Goal: Task Accomplishment & Management: Manage account settings

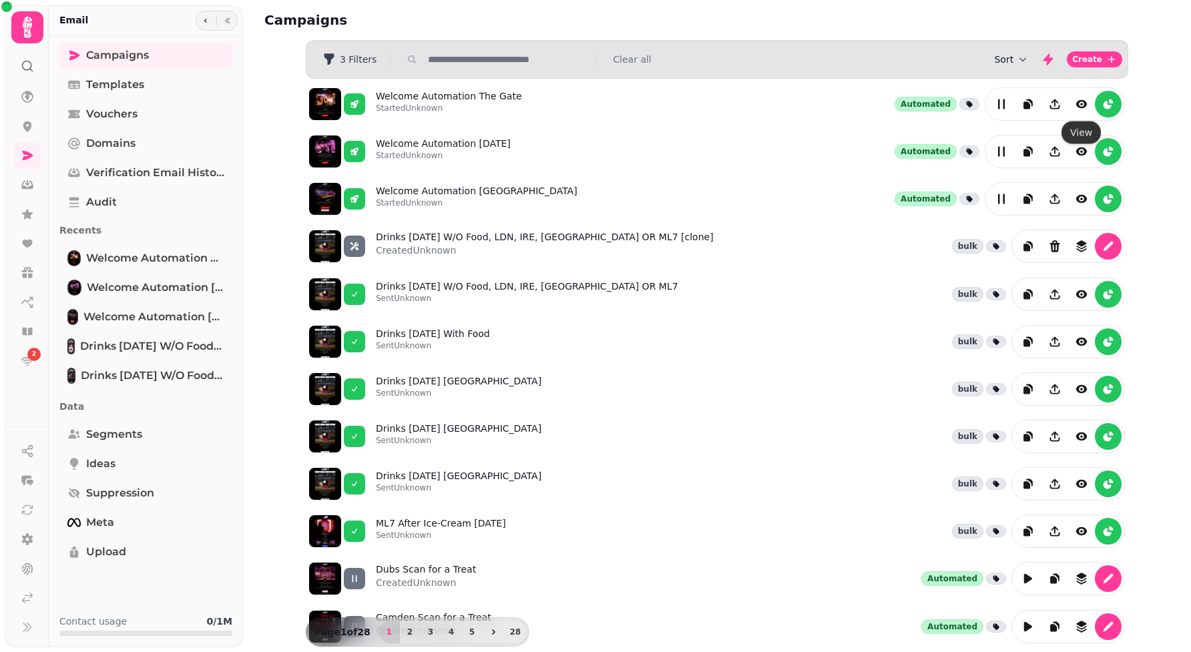
click at [893, 57] on icon "button" at bounding box center [1022, 59] width 13 height 13
click at [893, 111] on button "Created At" at bounding box center [1014, 111] width 101 height 24
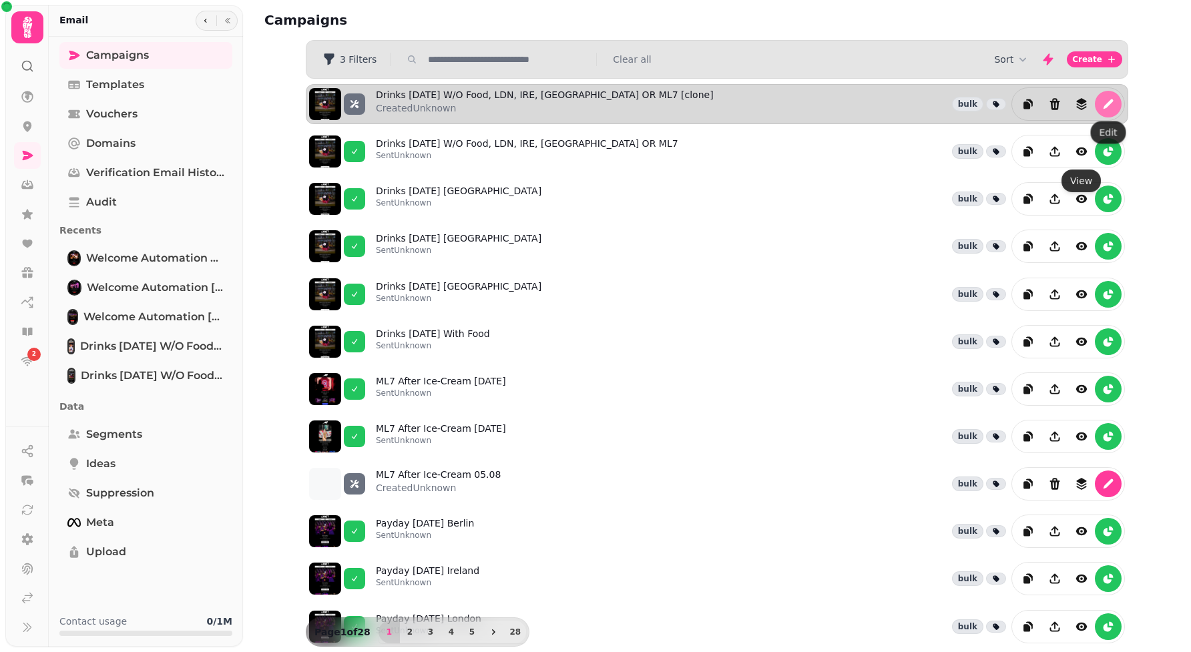
click at [893, 104] on icon "edit" at bounding box center [1107, 103] width 13 height 13
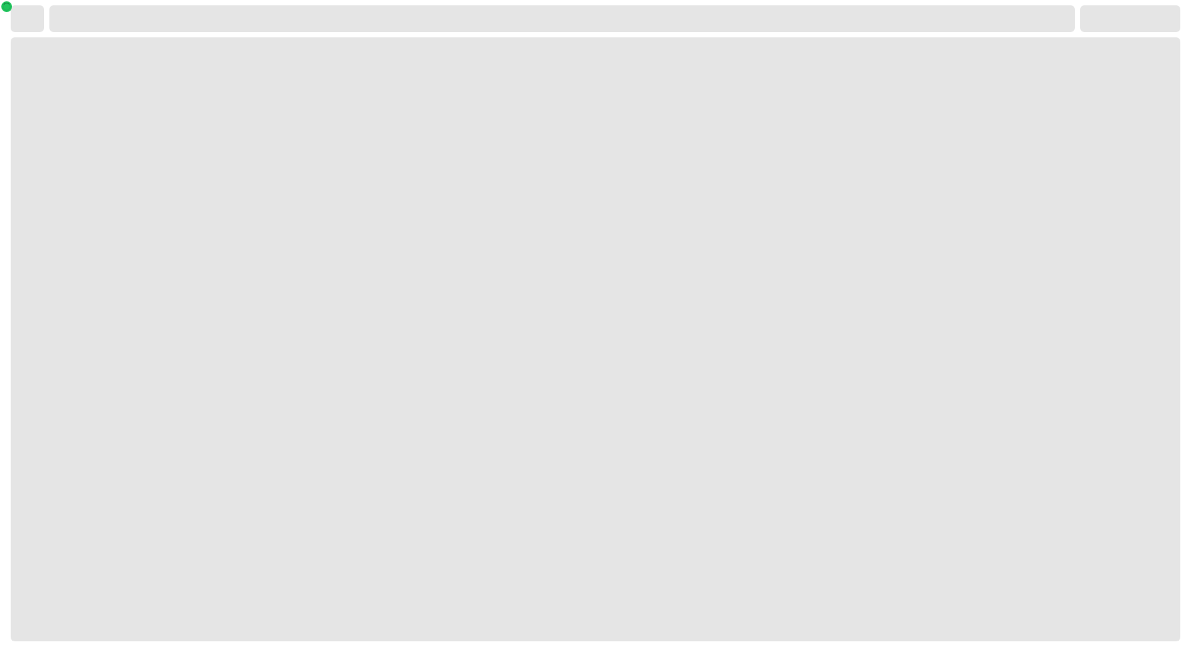
select select "**********"
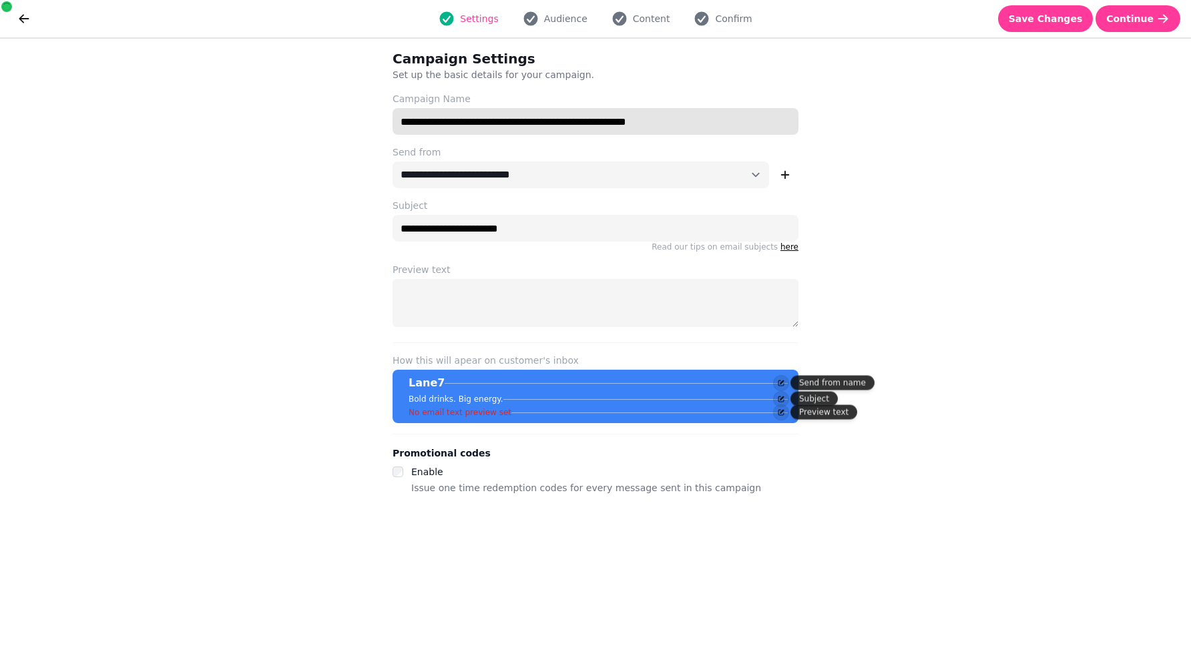
click at [516, 131] on input "**********" at bounding box center [596, 121] width 406 height 27
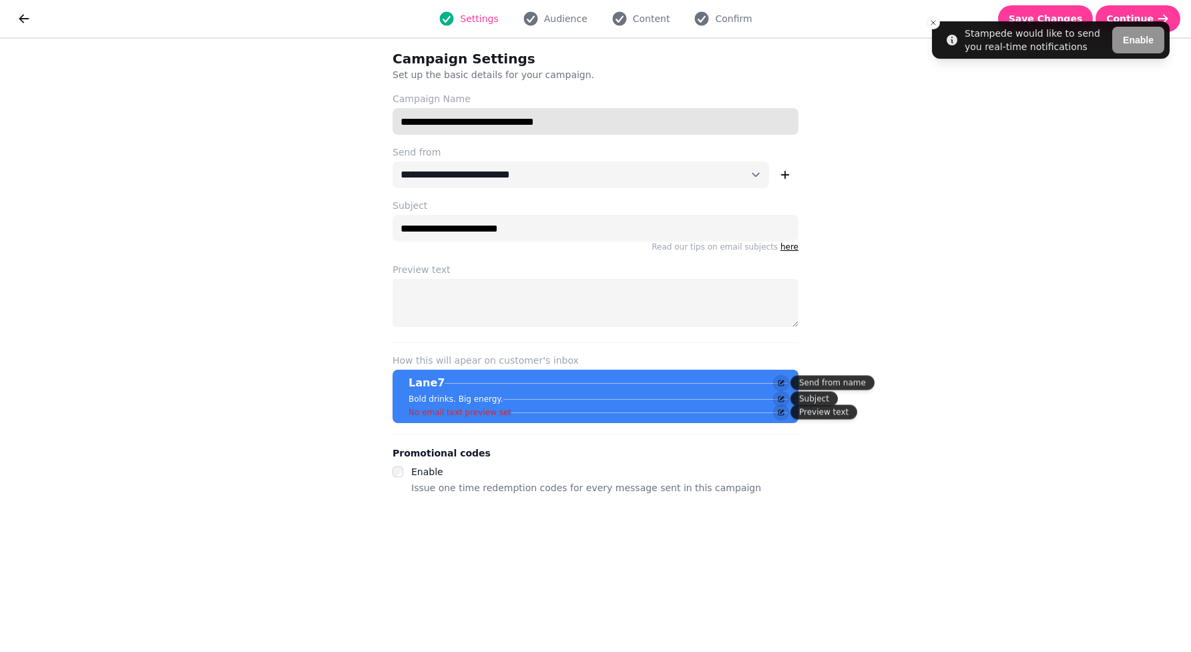
type input "**********"
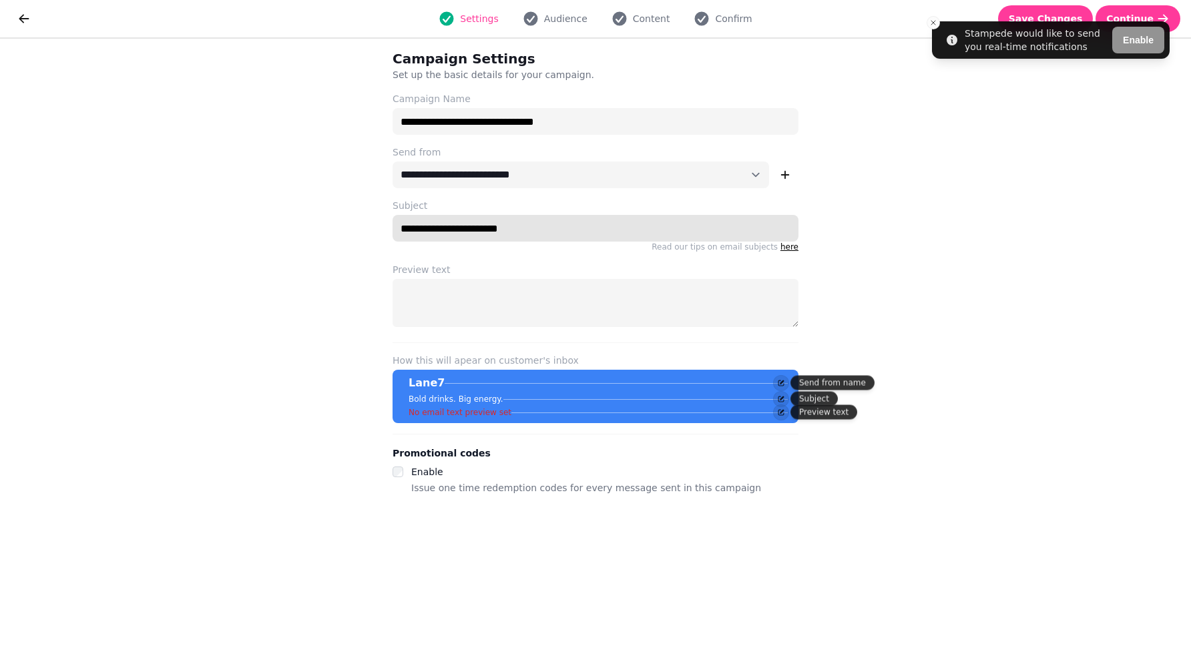
click at [450, 220] on input "**********" at bounding box center [596, 228] width 406 height 27
paste input "**********"
type input "**********"
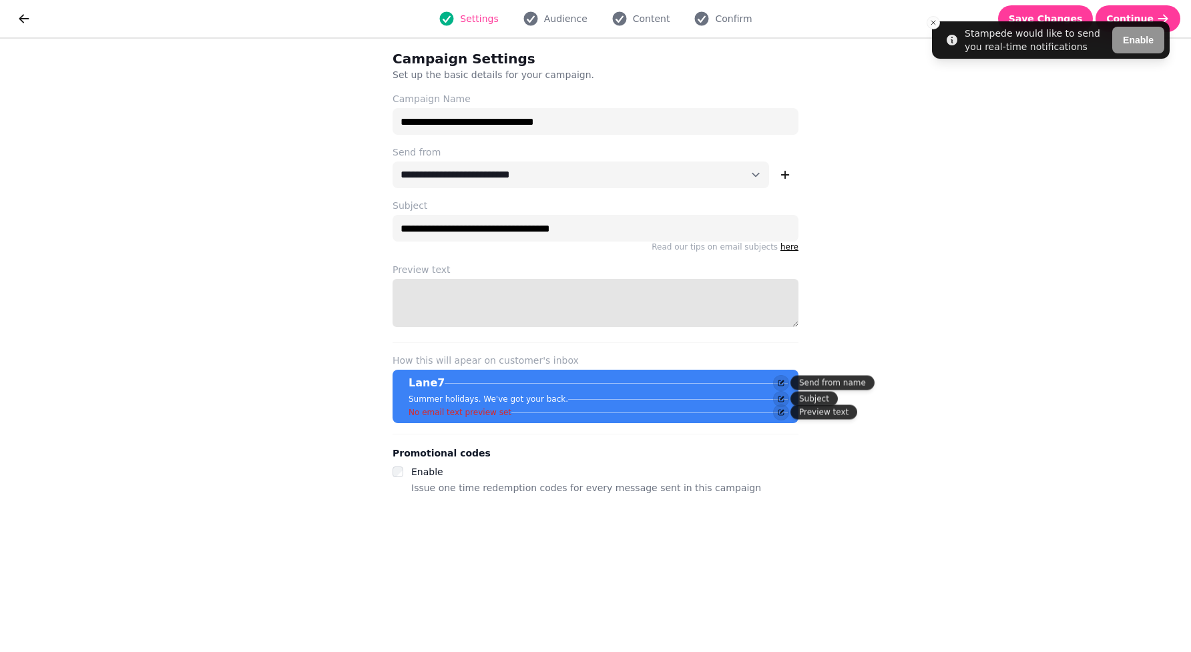
click at [529, 297] on textarea "Preview text" at bounding box center [596, 303] width 406 height 48
click at [522, 292] on textarea "Preview text" at bounding box center [596, 303] width 406 height 48
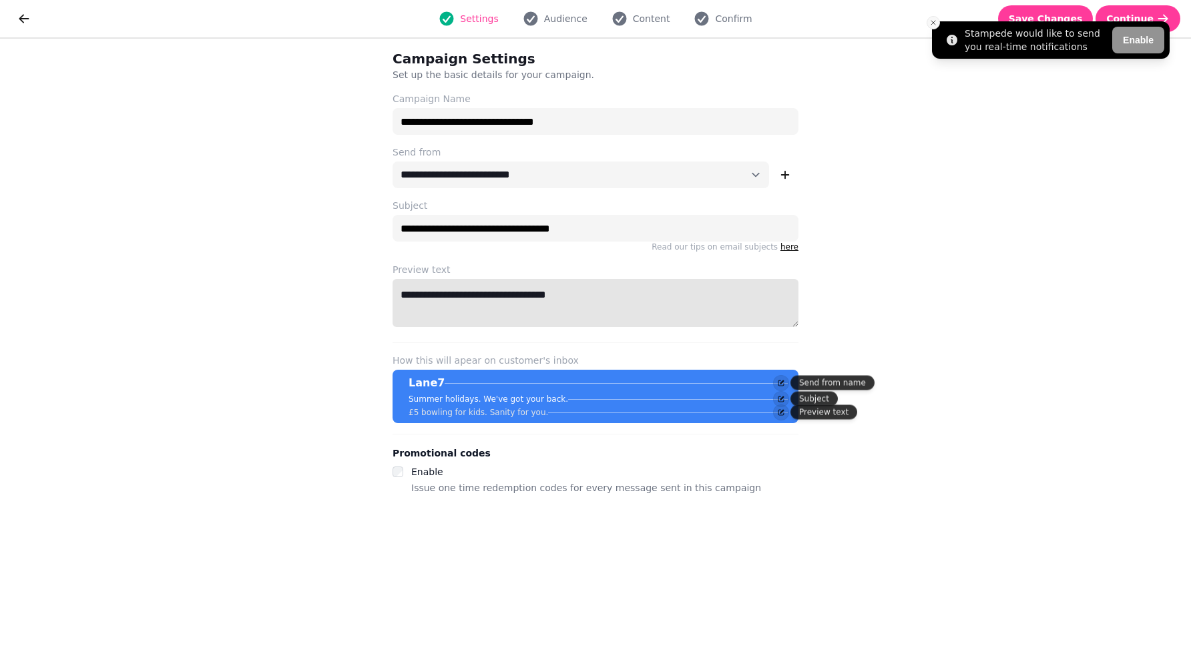
type textarea "**********"
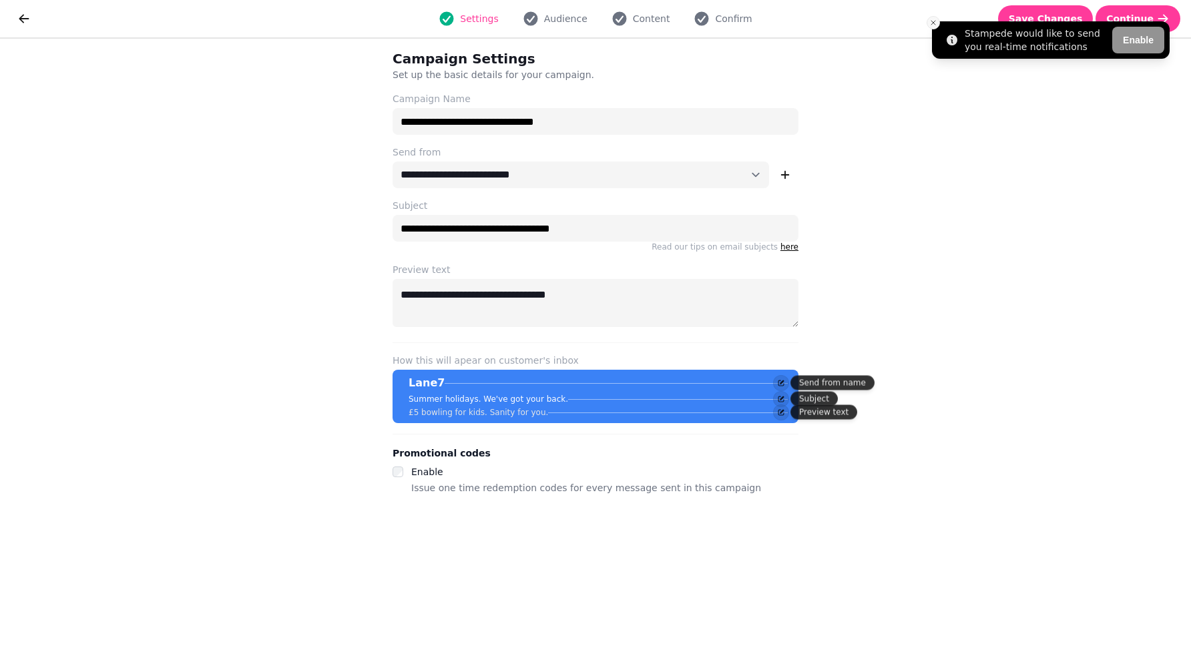
click at [893, 23] on line "Close toast" at bounding box center [933, 23] width 4 height 4
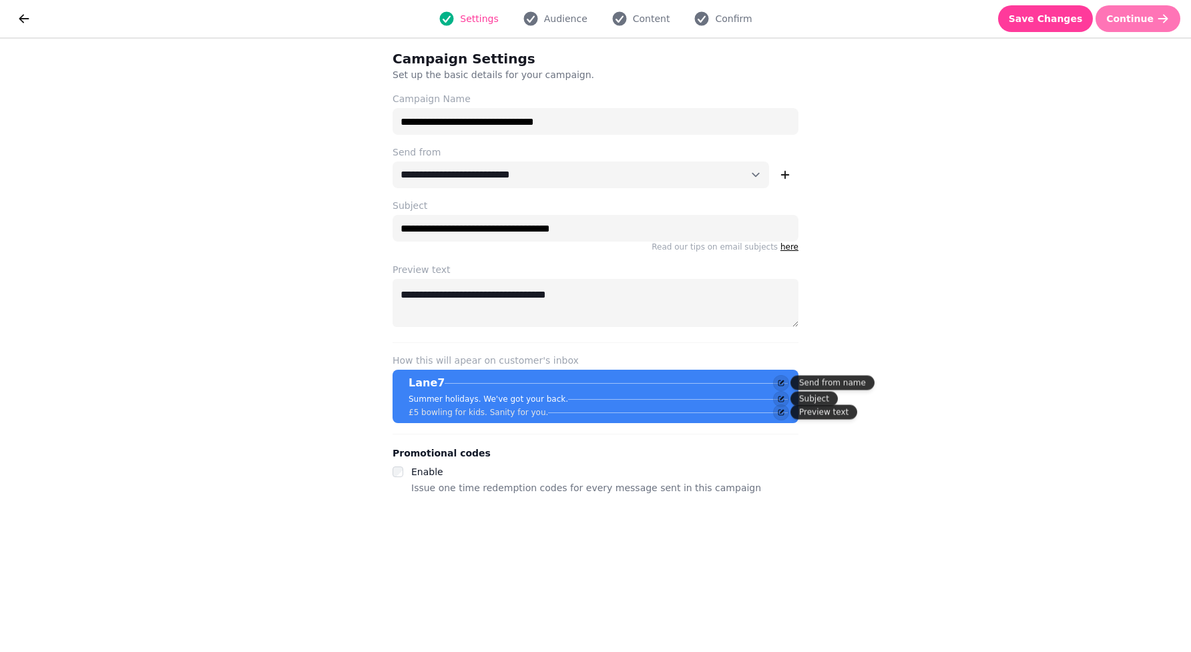
click at [893, 20] on span "Continue" at bounding box center [1129, 18] width 47 height 9
select select "**********"
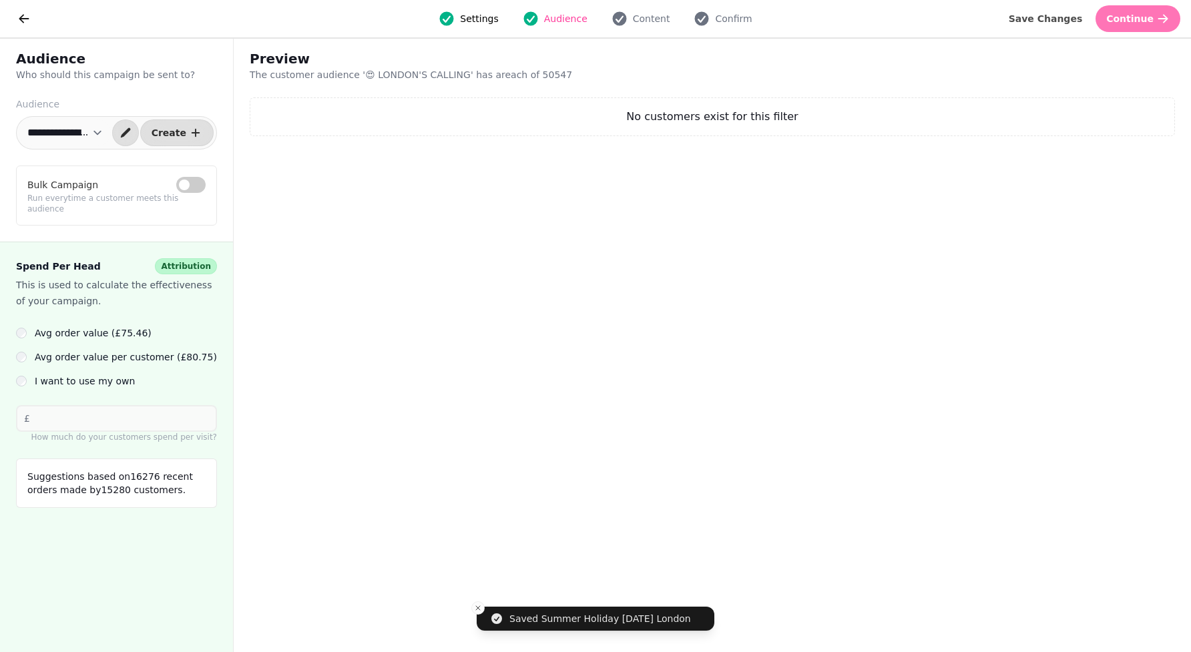
click at [893, 17] on icon "button" at bounding box center [1162, 18] width 13 height 13
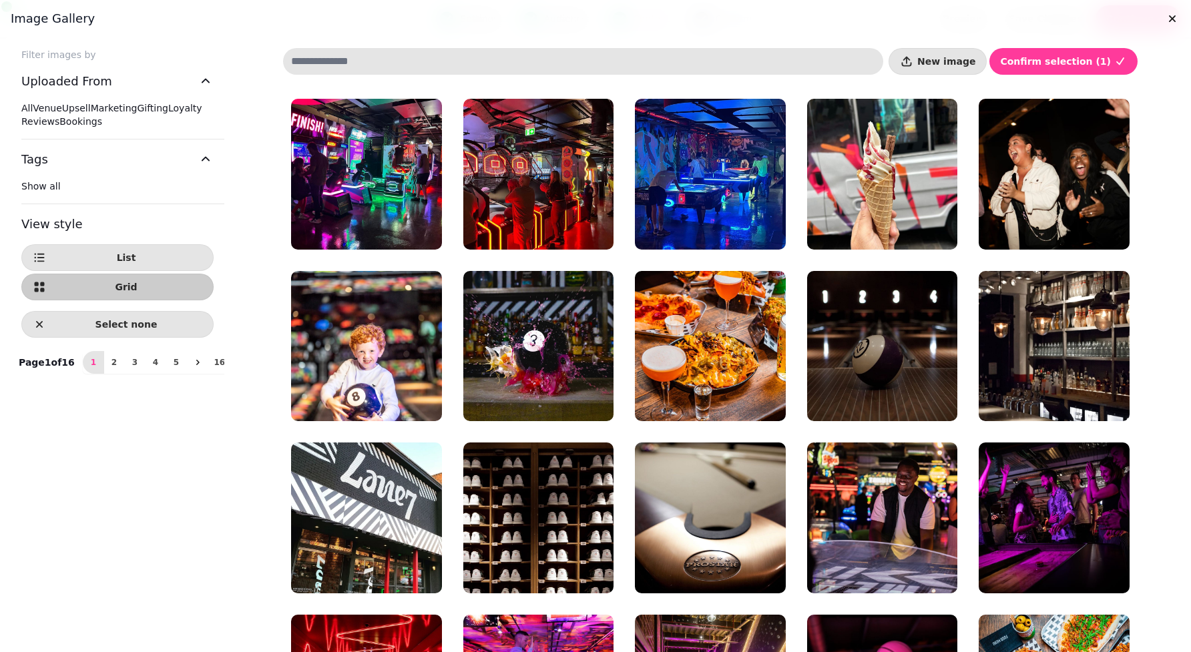
click at [33, 105] on label "All" at bounding box center [26, 108] width 11 height 11
click at [318, 399] on span "Select" at bounding box center [324, 401] width 33 height 9
click at [33, 105] on span "All" at bounding box center [26, 108] width 11 height 11
click at [109, 366] on span "2" at bounding box center [114, 362] width 11 height 8
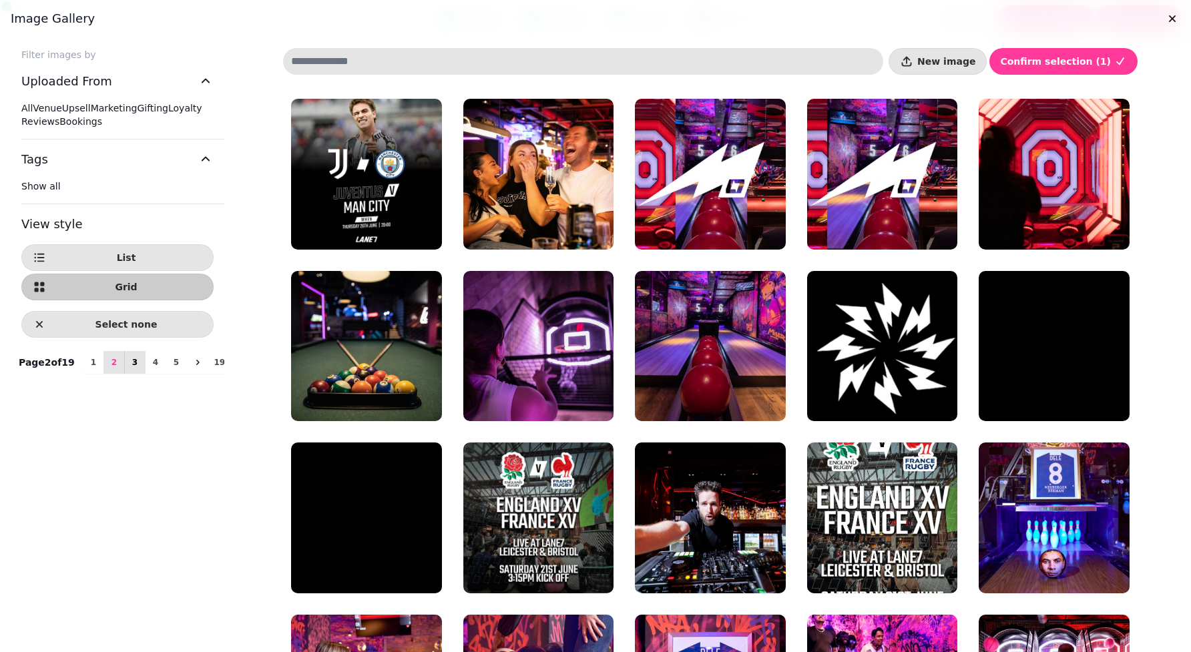
click at [130, 366] on span "3" at bounding box center [135, 362] width 11 height 8
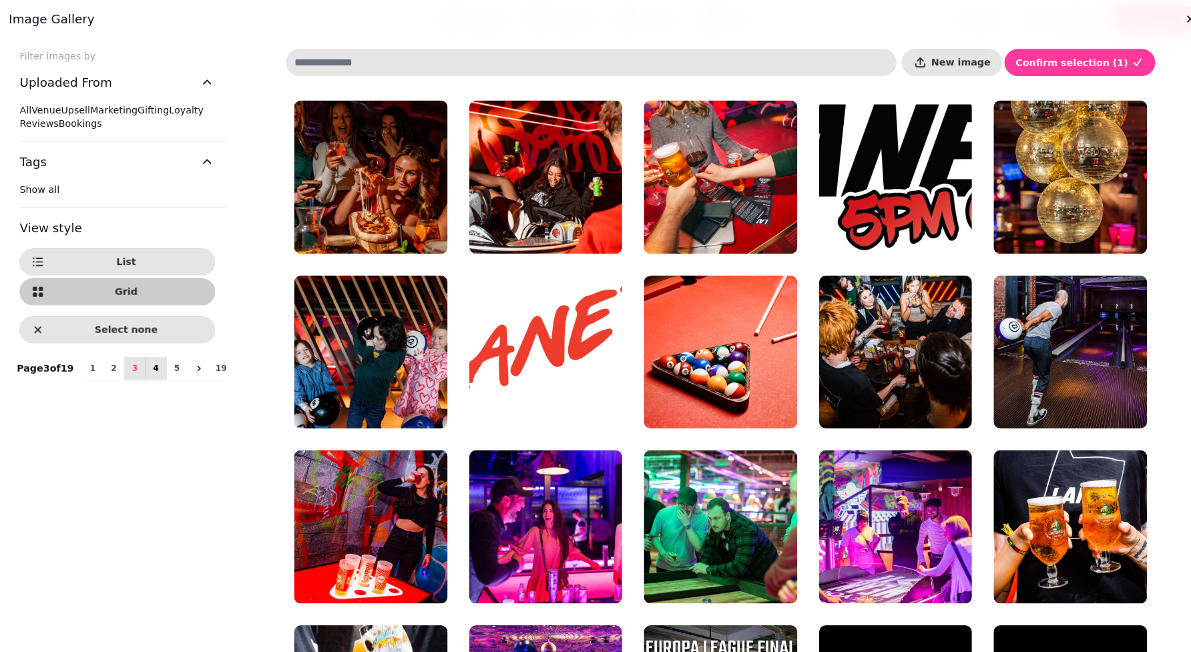
click at [145, 374] on button "4" at bounding box center [155, 362] width 21 height 23
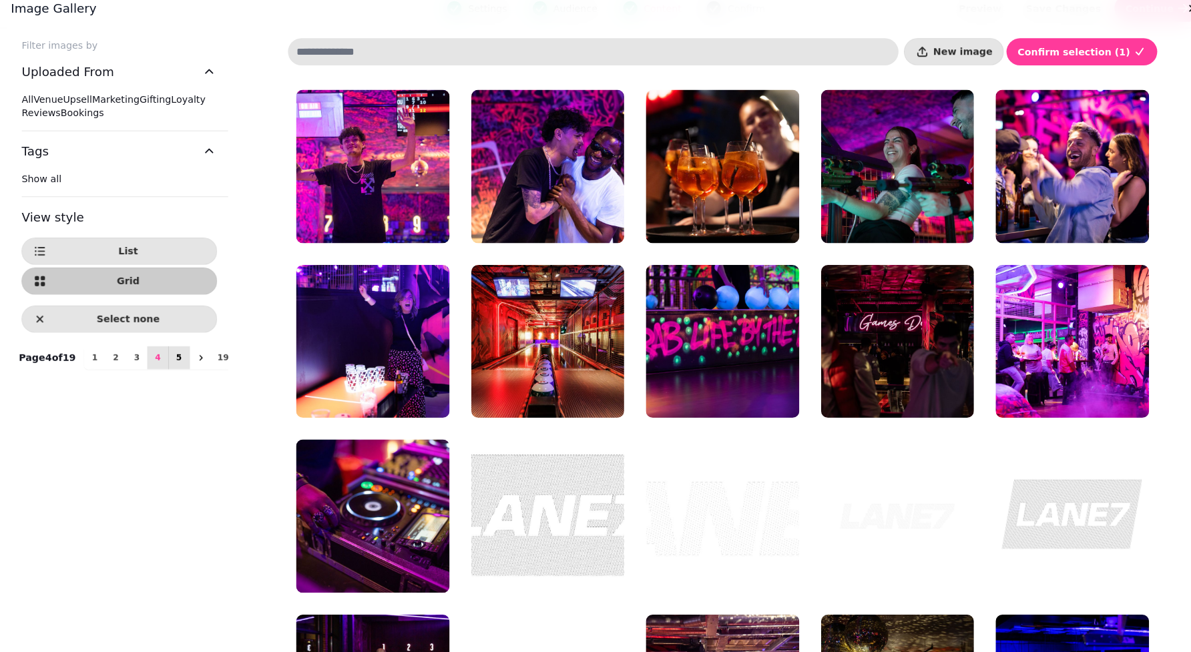
click at [171, 366] on span "5" at bounding box center [176, 362] width 11 height 8
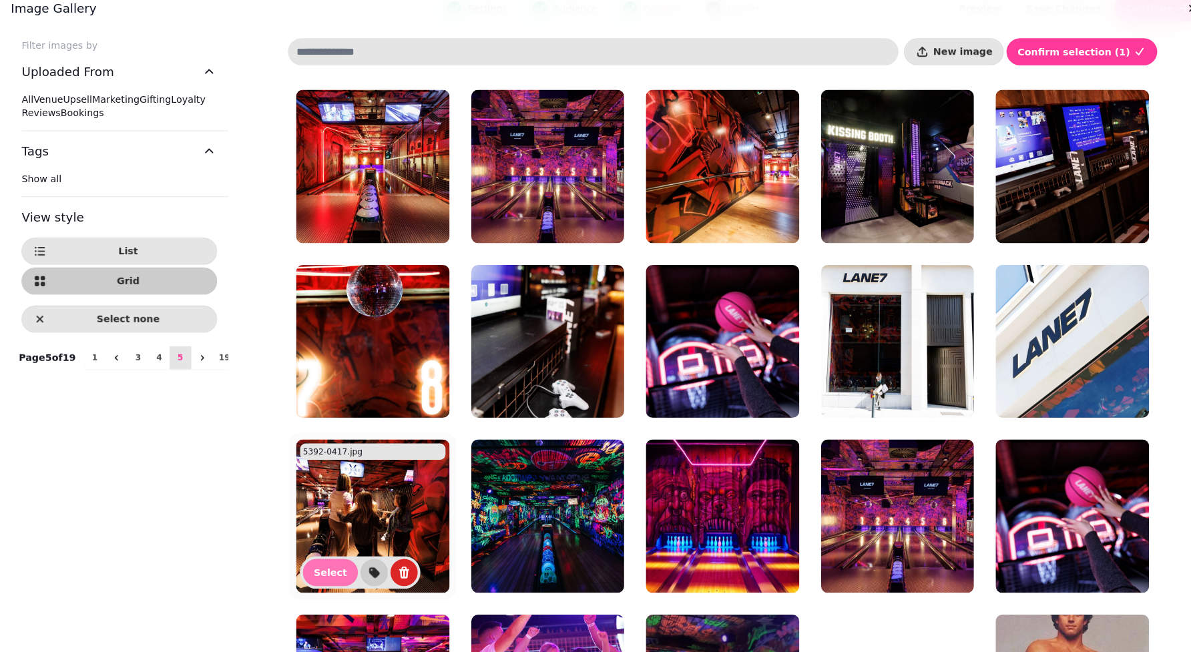
click at [322, 489] on button "Select" at bounding box center [325, 573] width 54 height 27
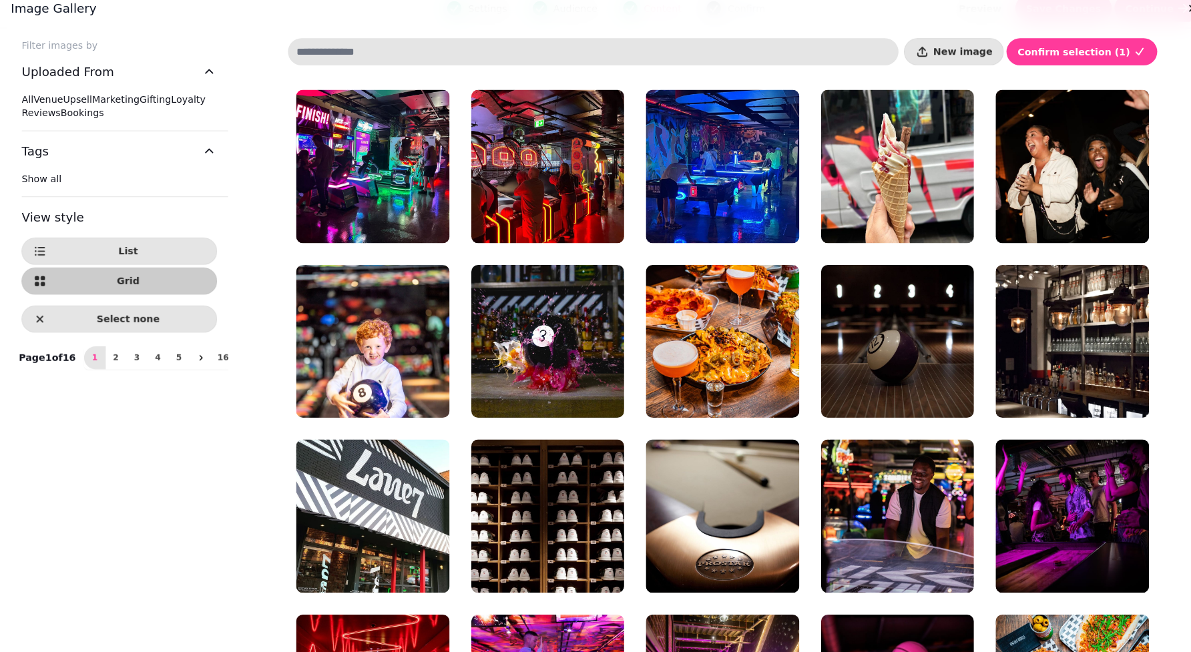
click at [33, 103] on span "All" at bounding box center [26, 108] width 11 height 11
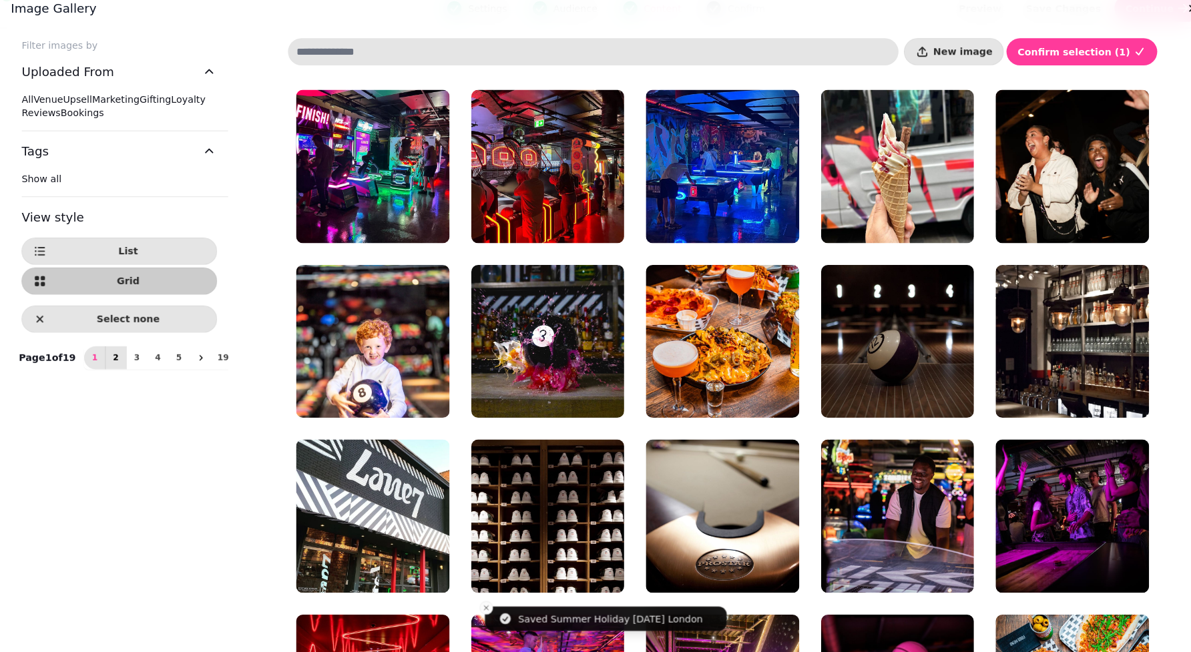
click at [109, 366] on span "2" at bounding box center [114, 362] width 11 height 8
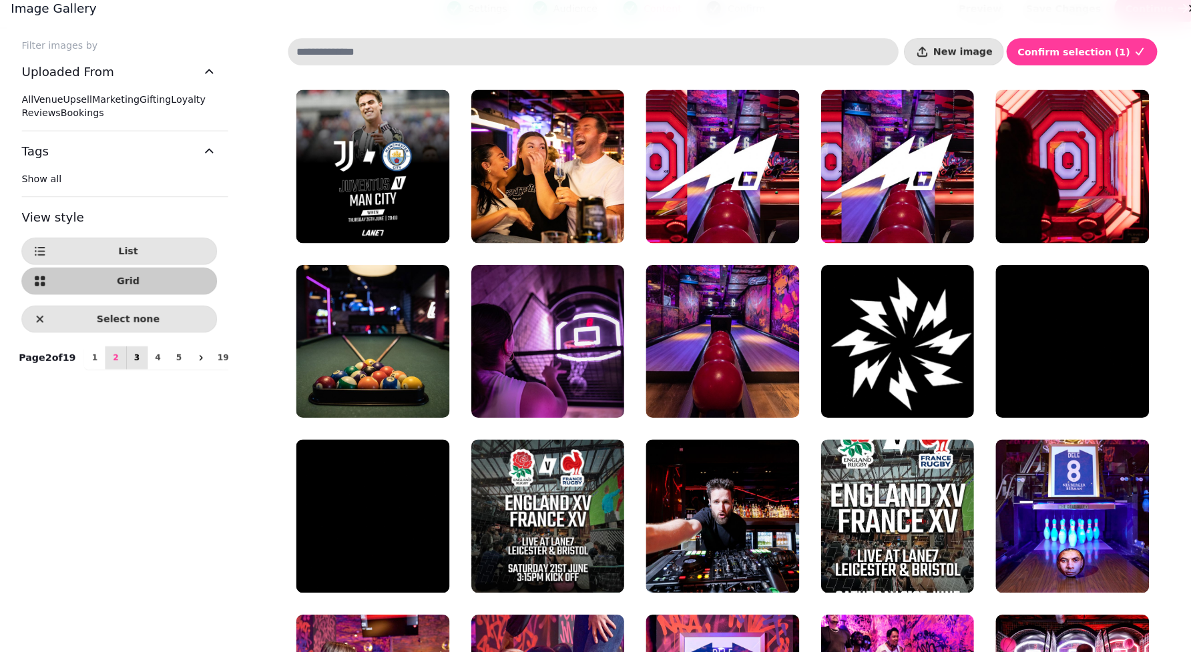
click at [130, 366] on span "3" at bounding box center [135, 362] width 11 height 8
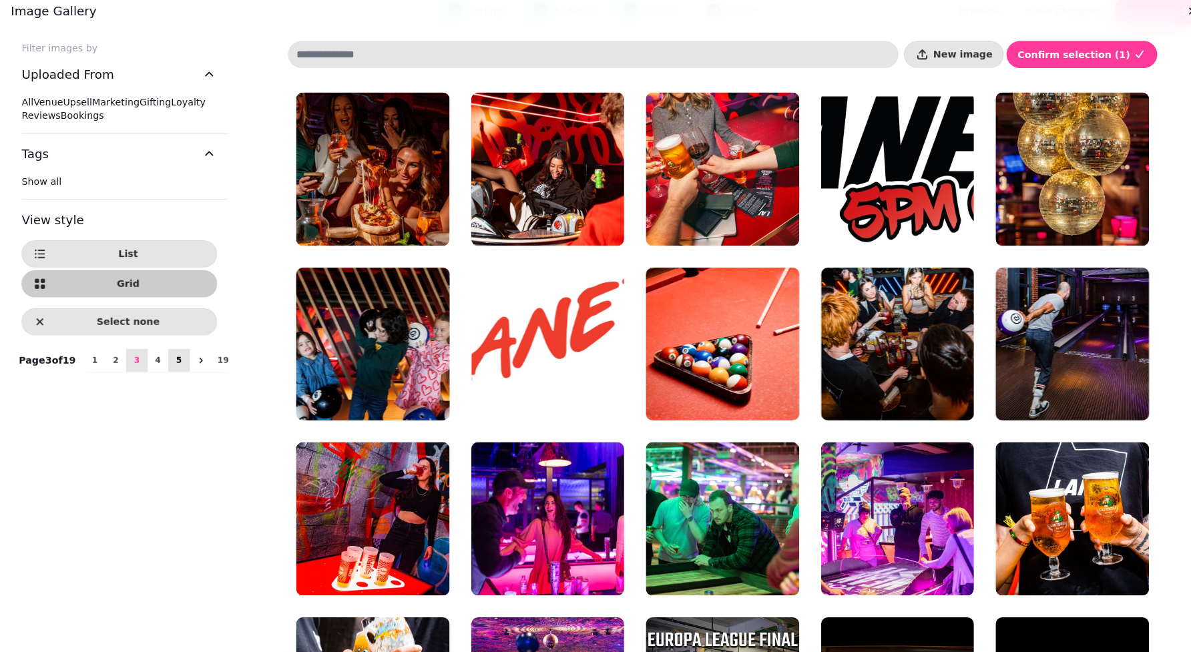
click at [166, 374] on button "5" at bounding box center [176, 362] width 21 height 23
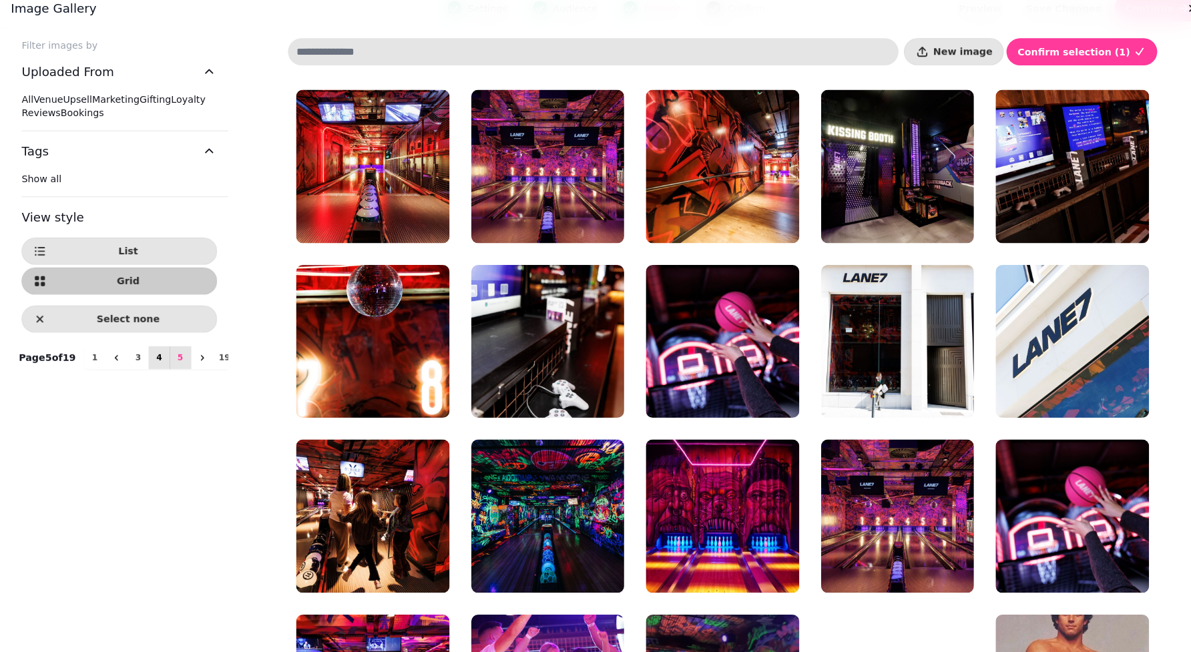
click at [152, 366] on span "4" at bounding box center [157, 362] width 11 height 8
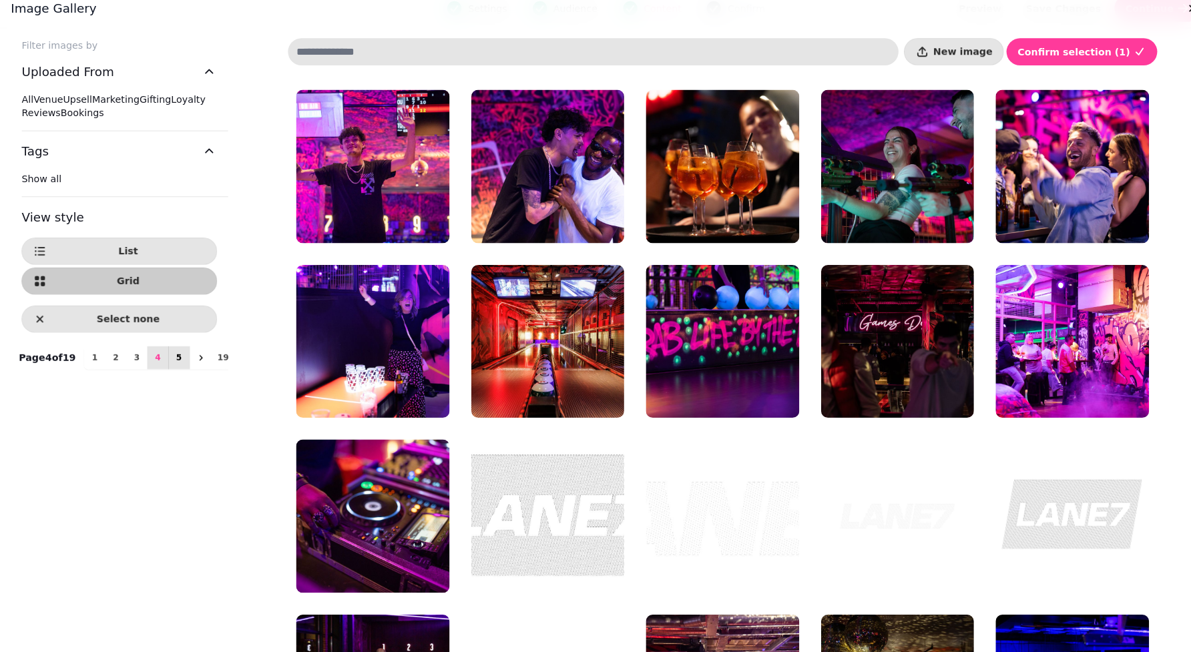
click at [171, 366] on span "5" at bounding box center [176, 362] width 11 height 8
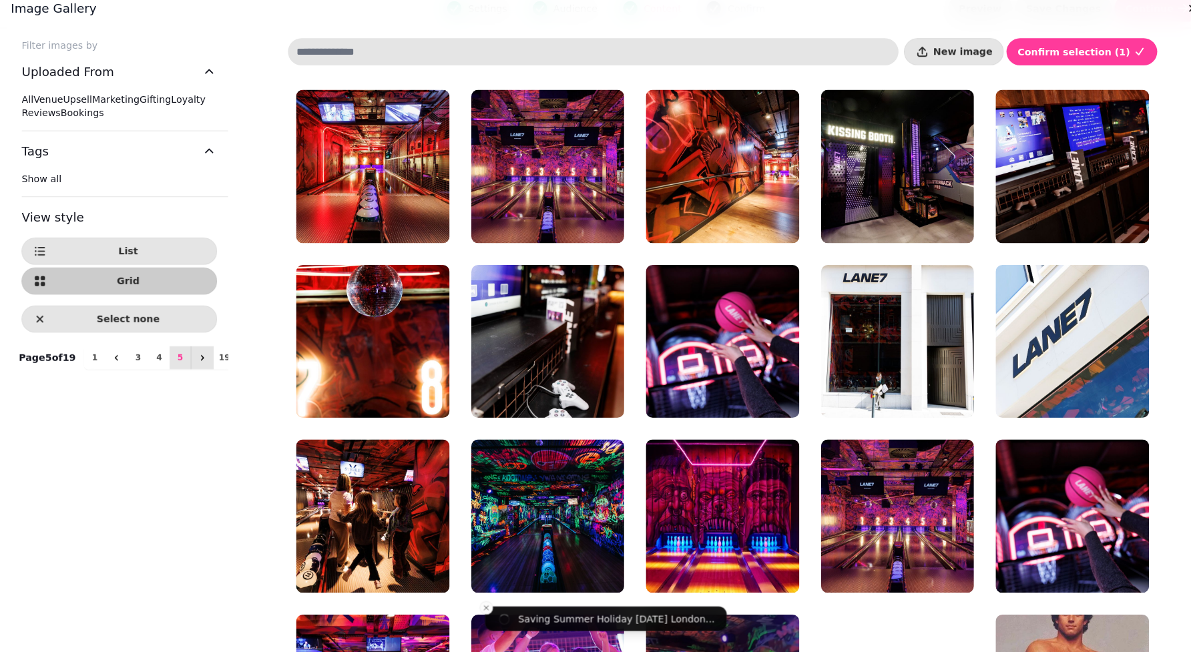
click at [194, 368] on icon "next" at bounding box center [199, 362] width 11 height 11
click at [172, 366] on span "6" at bounding box center [177, 362] width 11 height 8
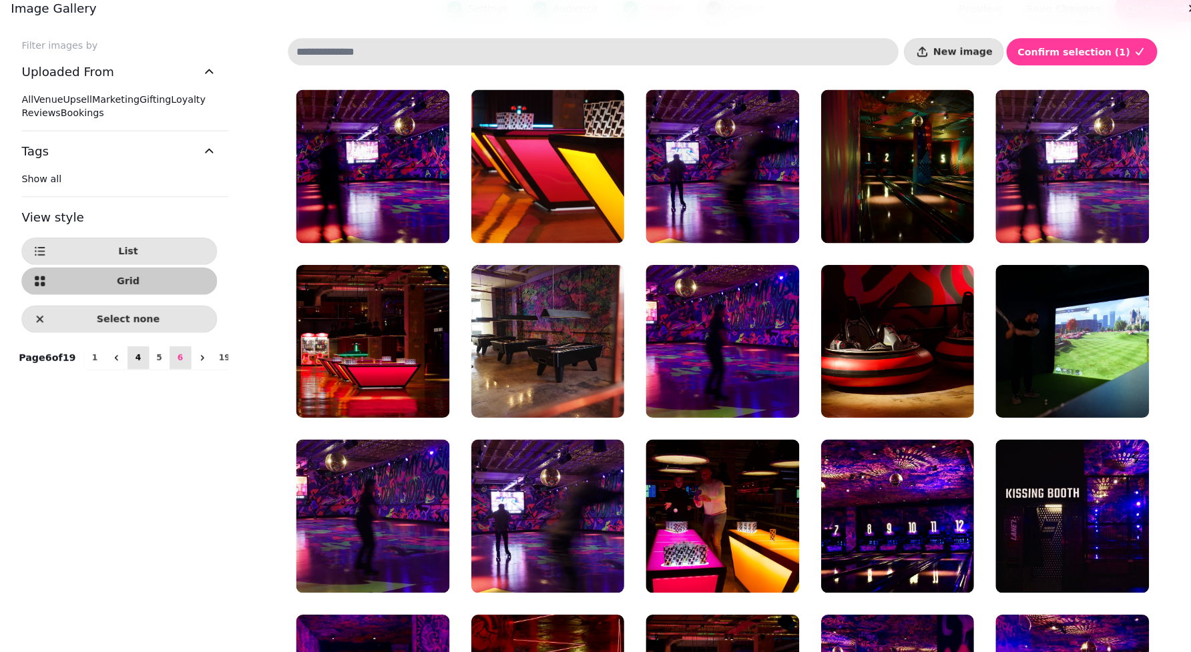
click at [131, 366] on span "4" at bounding box center [136, 362] width 11 height 8
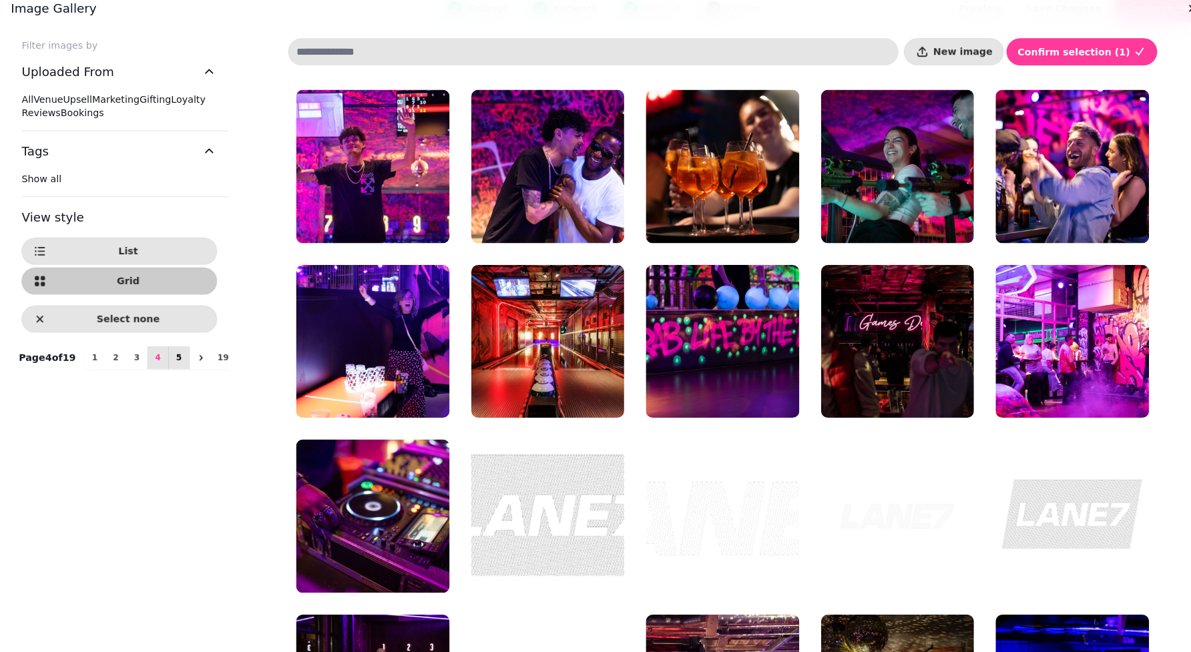
click at [171, 366] on span "5" at bounding box center [176, 362] width 11 height 8
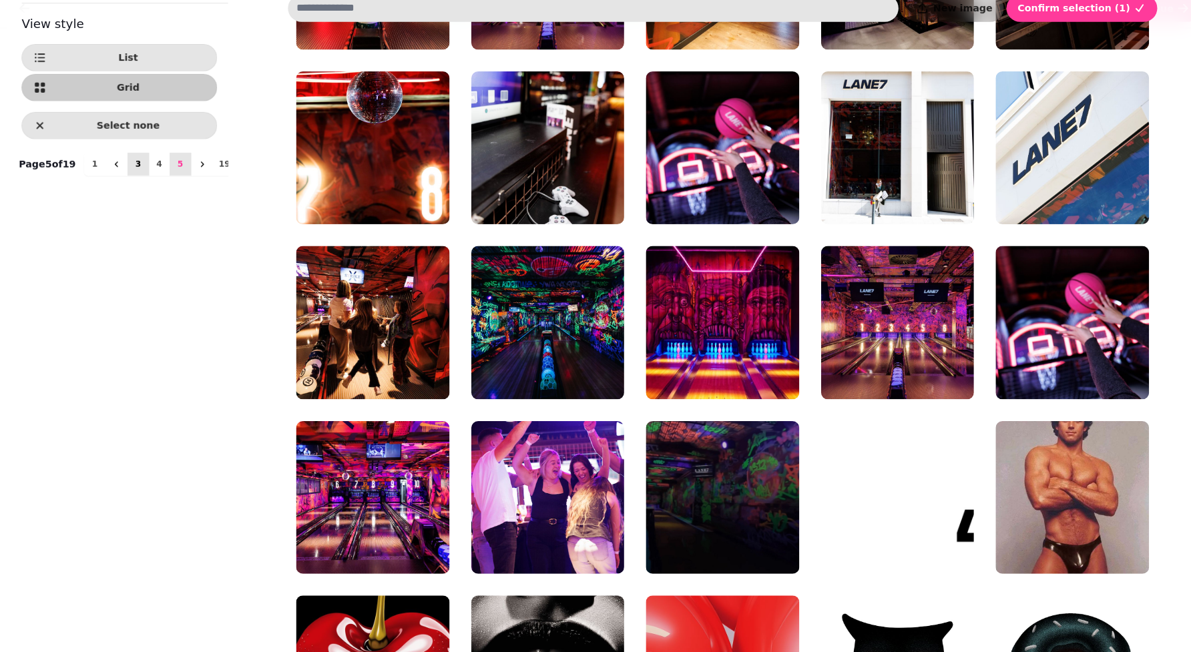
click at [131, 176] on span "3" at bounding box center [136, 172] width 11 height 8
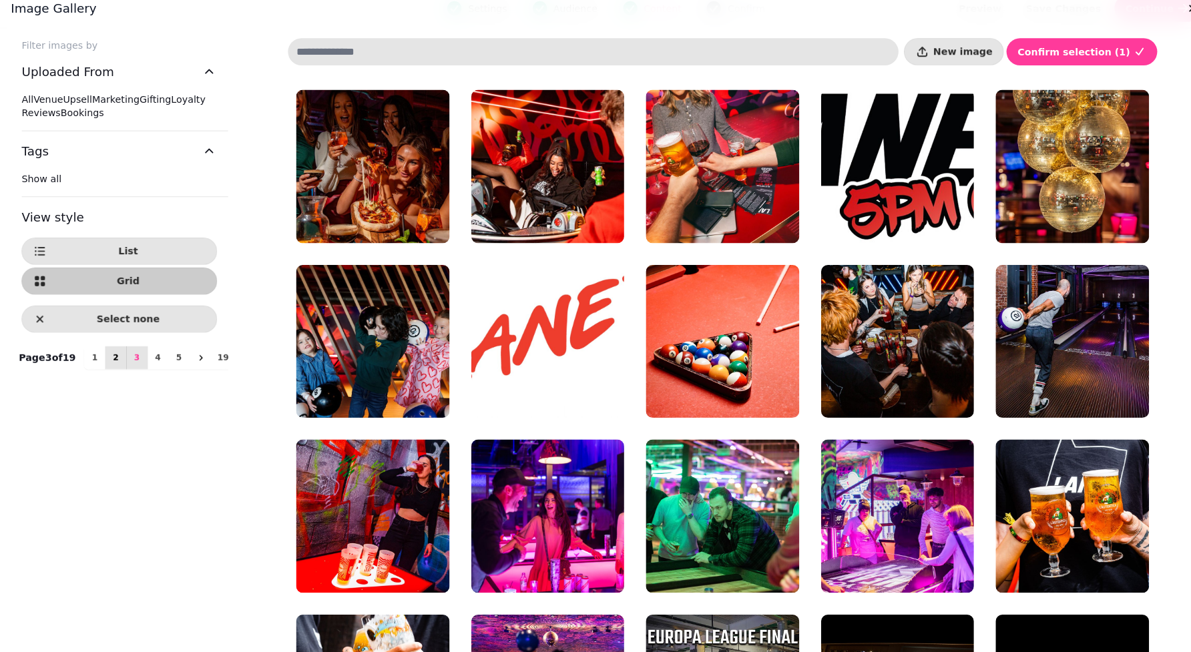
click at [103, 374] on button "2" at bounding box center [113, 362] width 21 height 23
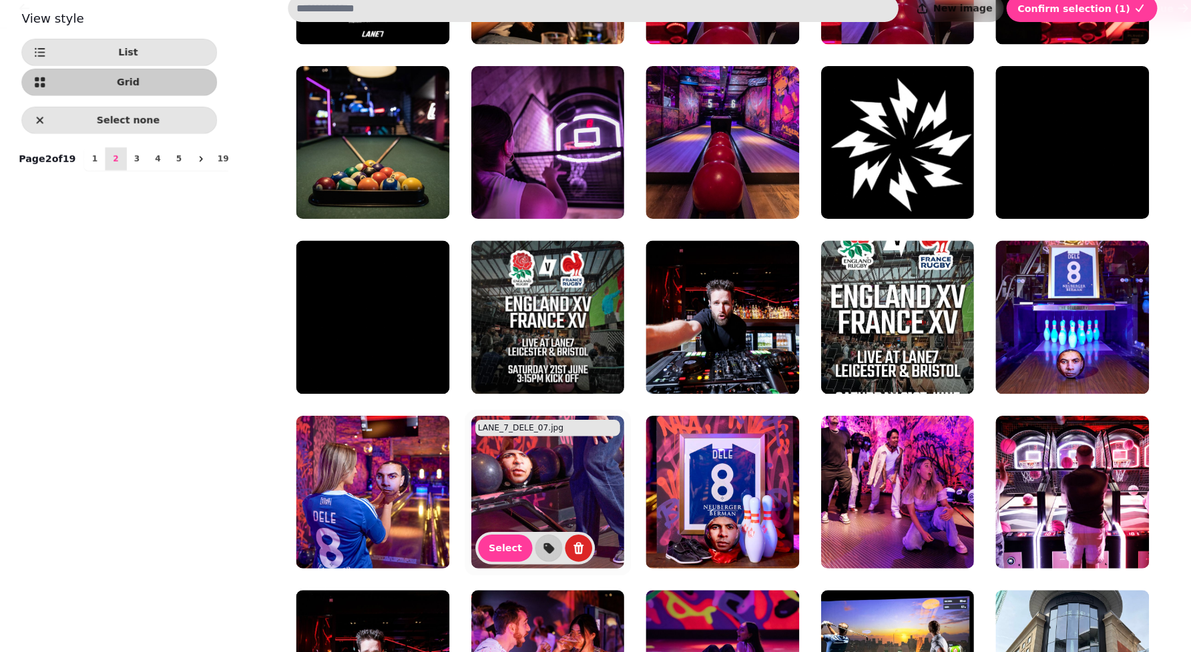
scroll to position [199, 0]
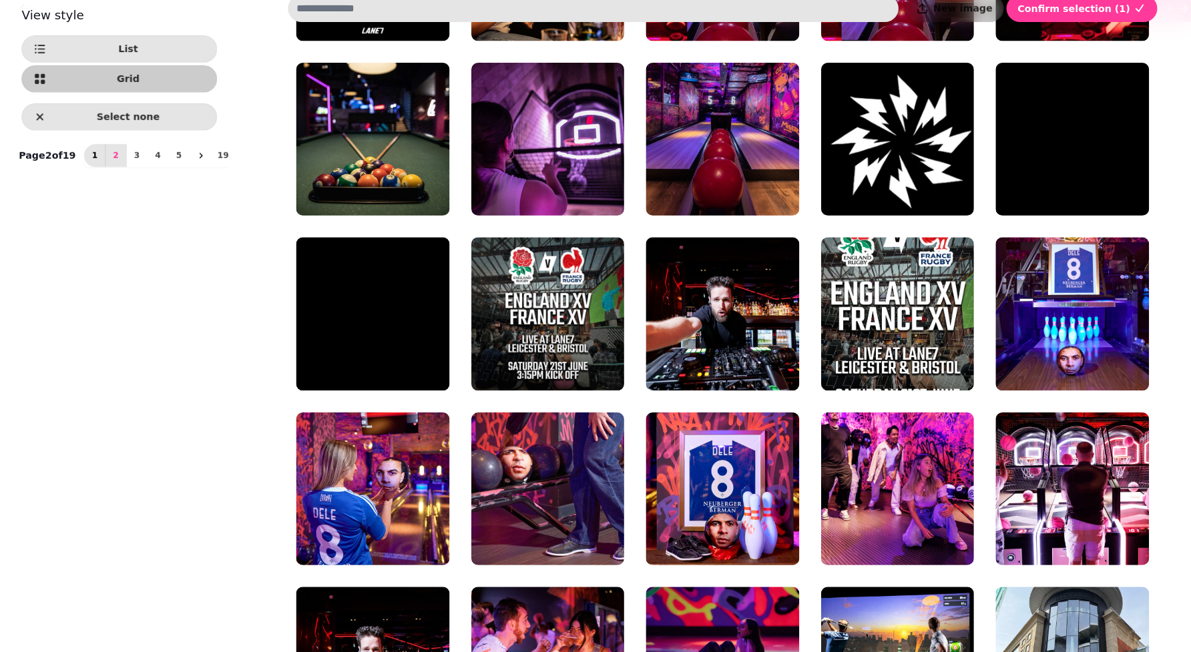
click at [88, 168] on span "1" at bounding box center [93, 164] width 11 height 8
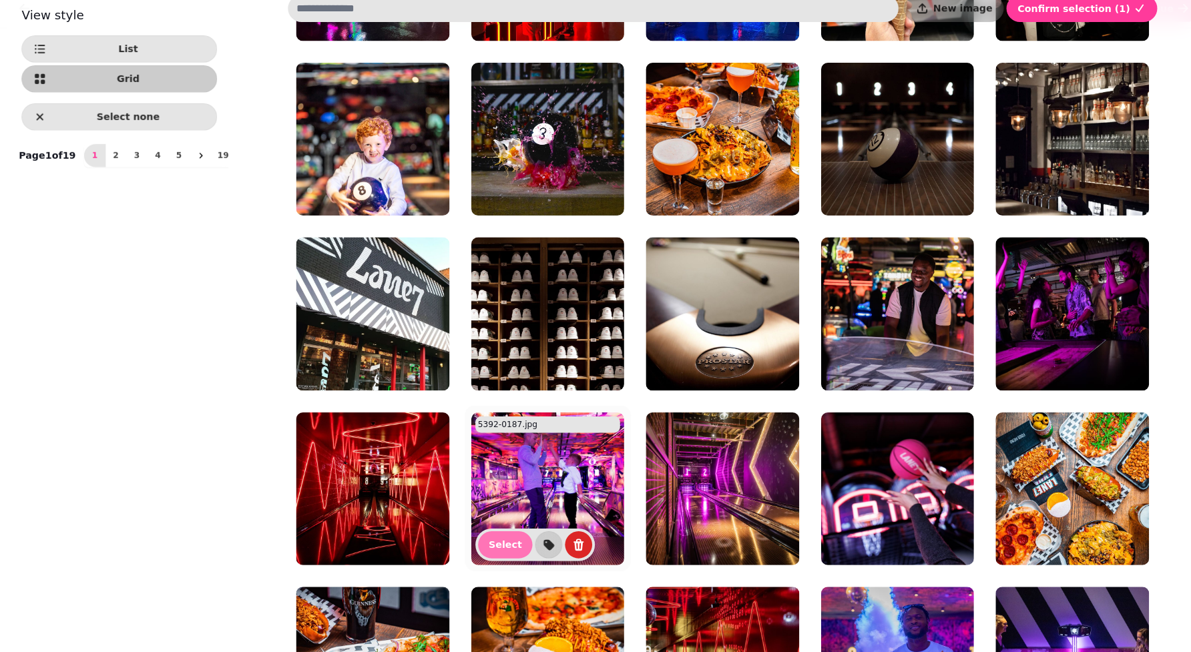
click at [483, 489] on span "Select" at bounding box center [497, 545] width 33 height 9
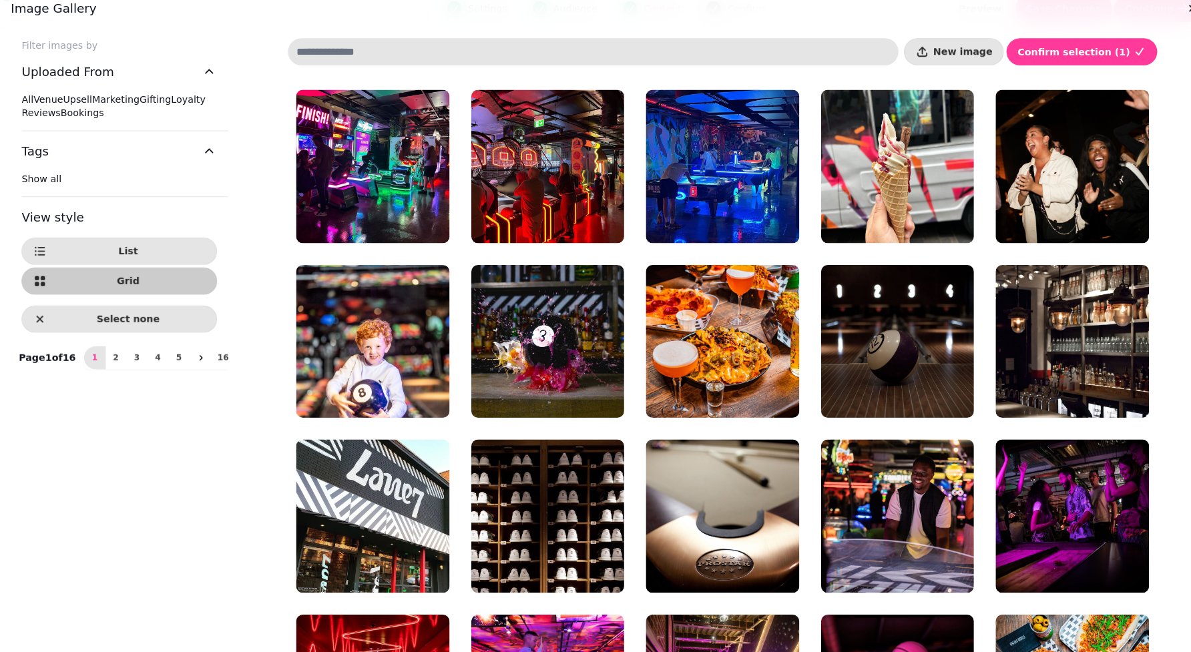
click at [95, 377] on div "Page 1 of 16 1 2 3 4 5 16" at bounding box center [126, 362] width 230 height 28
click at [124, 374] on button "3" at bounding box center [134, 362] width 21 height 23
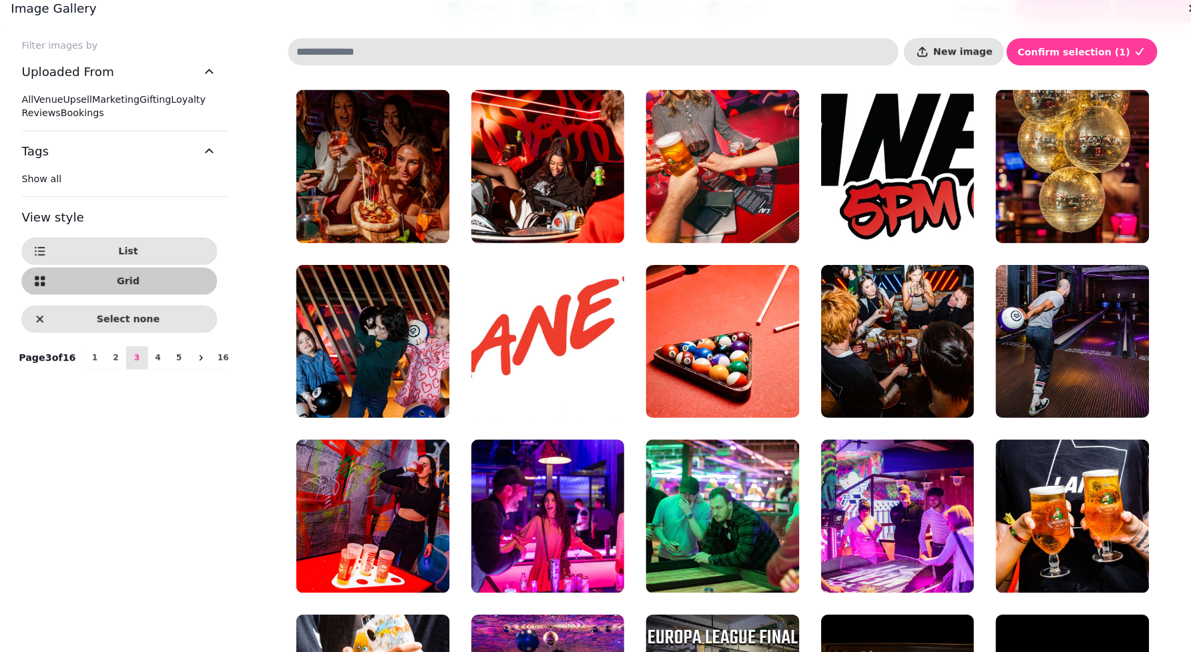
click at [33, 103] on span "All" at bounding box center [26, 108] width 11 height 11
click at [334, 397] on span "Select" at bounding box center [324, 401] width 33 height 9
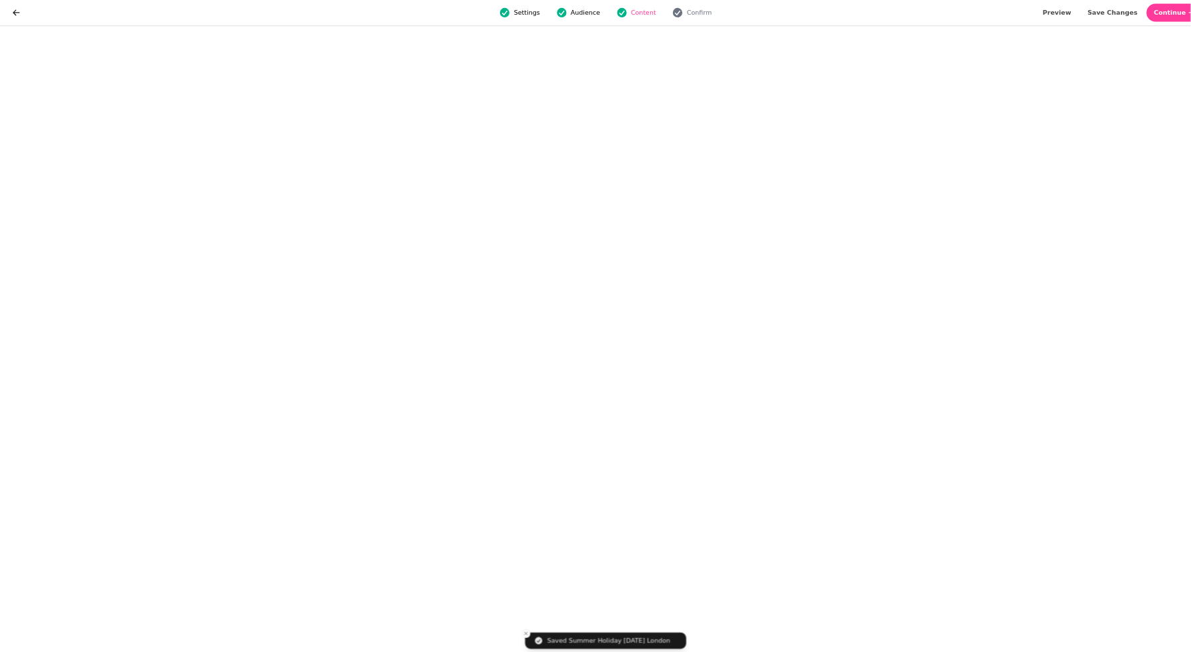
scroll to position [0, 0]
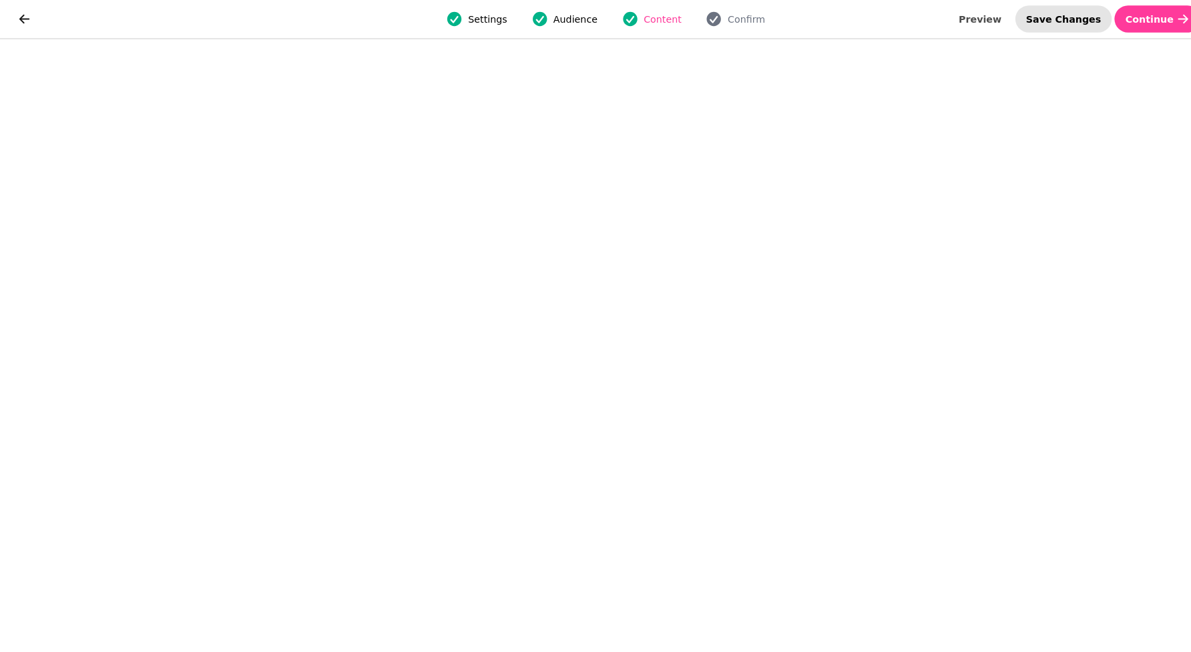
click at [893, 14] on span "Save Changes" at bounding box center [1046, 18] width 74 height 9
